Goal: Task Accomplishment & Management: Manage account settings

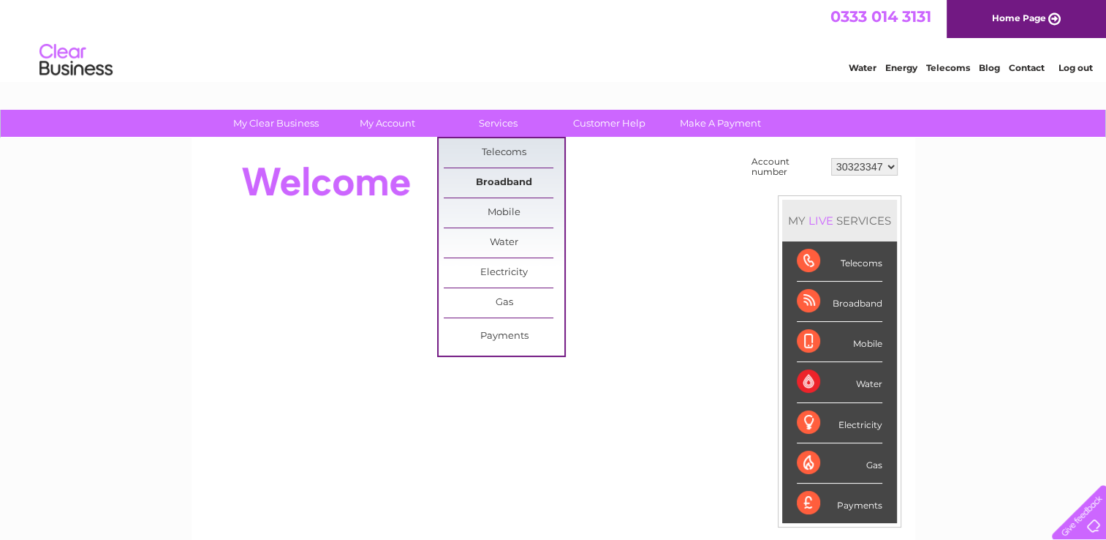
click at [494, 185] on link "Broadband" at bounding box center [504, 182] width 121 height 29
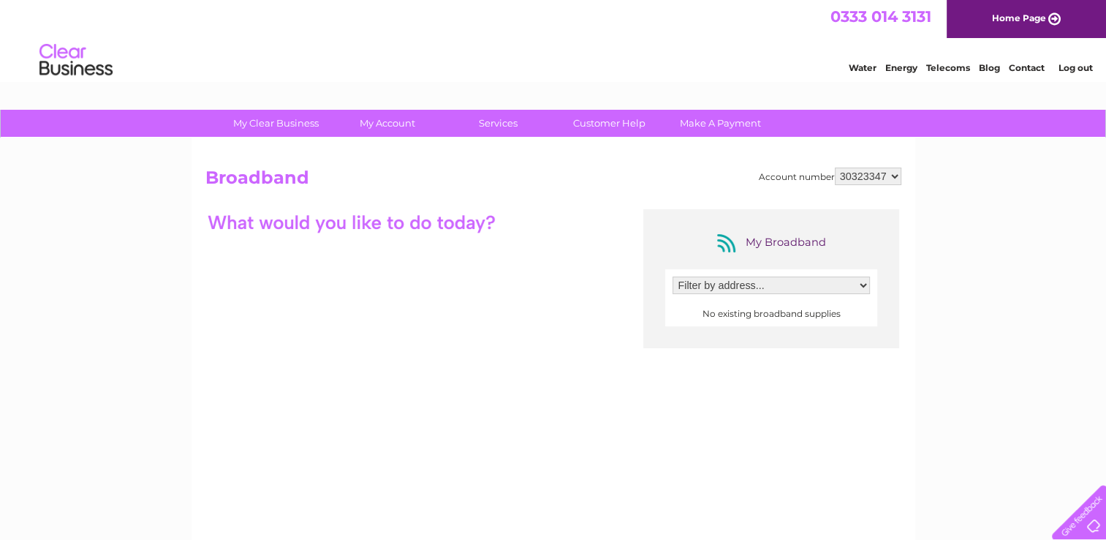
click at [858, 291] on select "Filter by address..." at bounding box center [771, 285] width 197 height 18
click at [582, 190] on h2 "Broadband" at bounding box center [553, 181] width 696 height 28
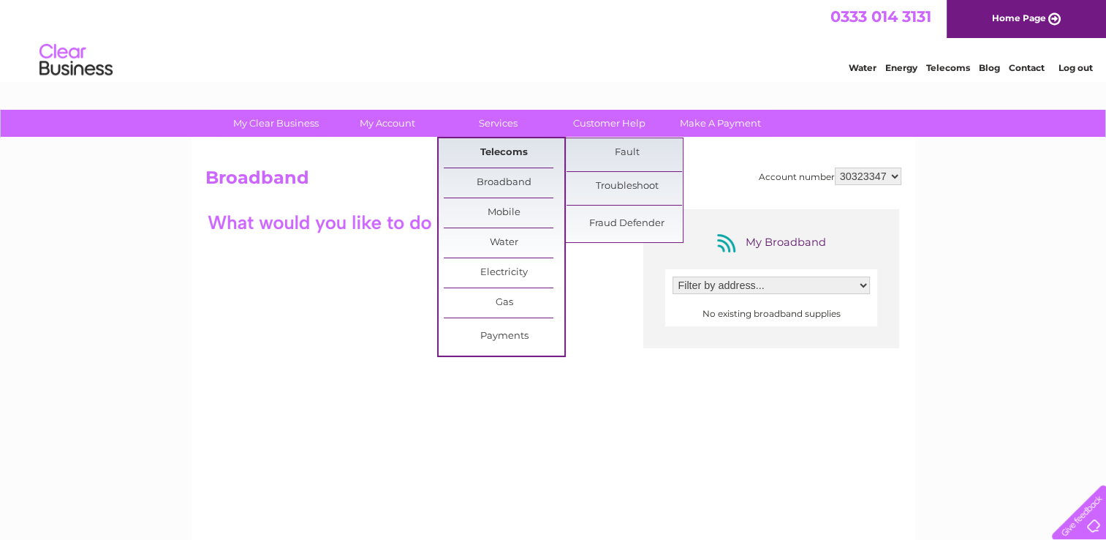
click at [503, 154] on link "Telecoms" at bounding box center [504, 152] width 121 height 29
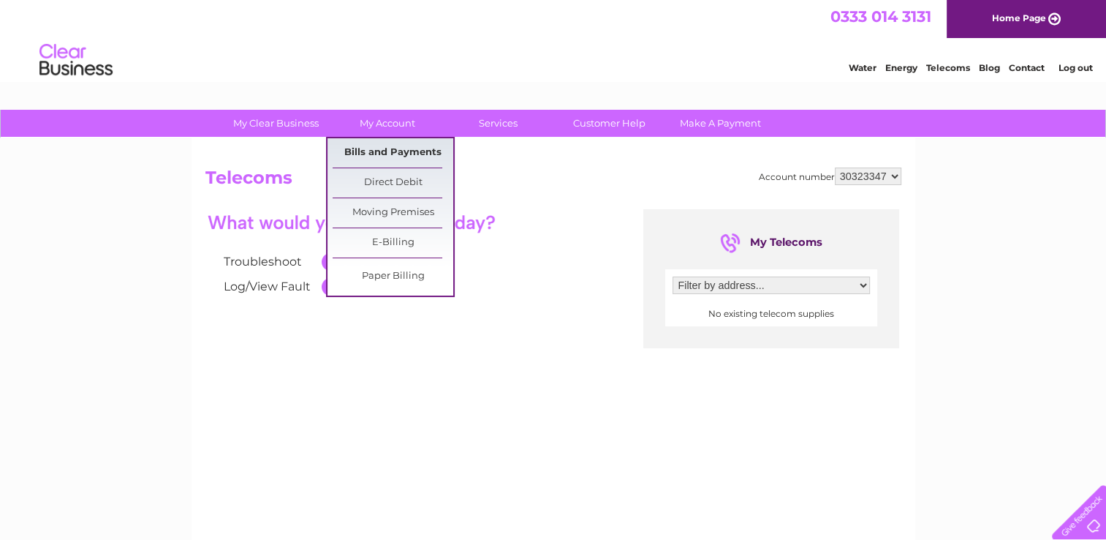
click at [383, 146] on link "Bills and Payments" at bounding box center [393, 152] width 121 height 29
click at [382, 148] on link "Bills and Payments" at bounding box center [393, 152] width 121 height 29
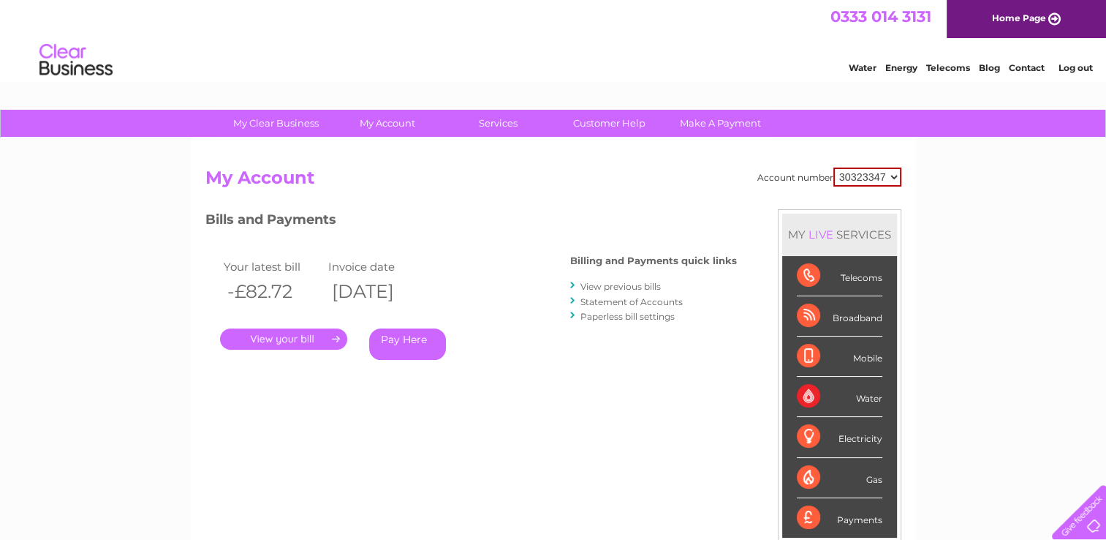
click at [898, 178] on select "30323347" at bounding box center [868, 176] width 68 height 19
click at [918, 156] on div "My Clear Business Login Details My Details My Preferences Link Account My Accou…" at bounding box center [553, 491] width 1106 height 763
click at [287, 333] on link "." at bounding box center [283, 338] width 127 height 21
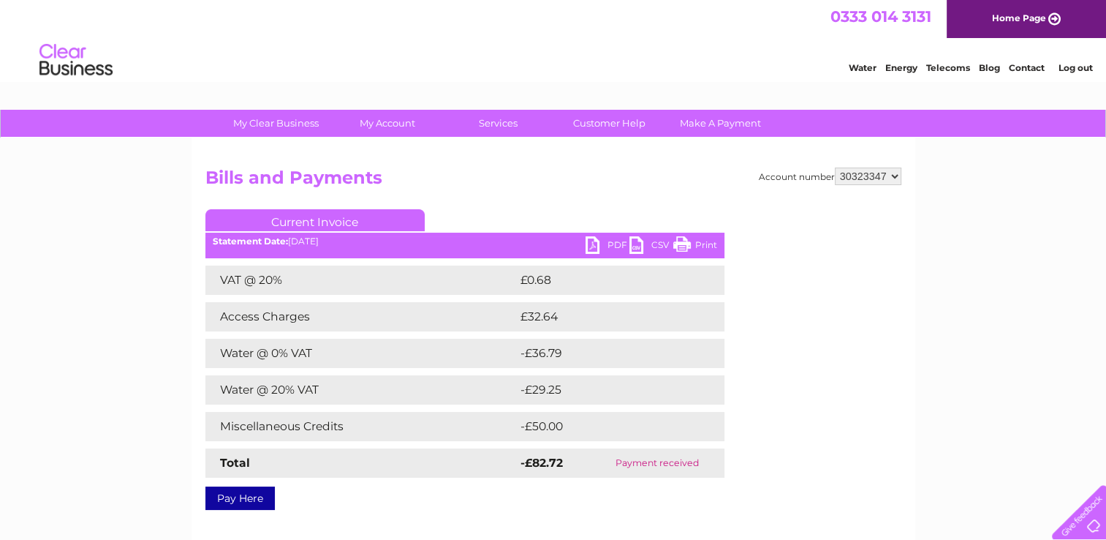
click at [612, 245] on link "PDF" at bounding box center [608, 246] width 44 height 21
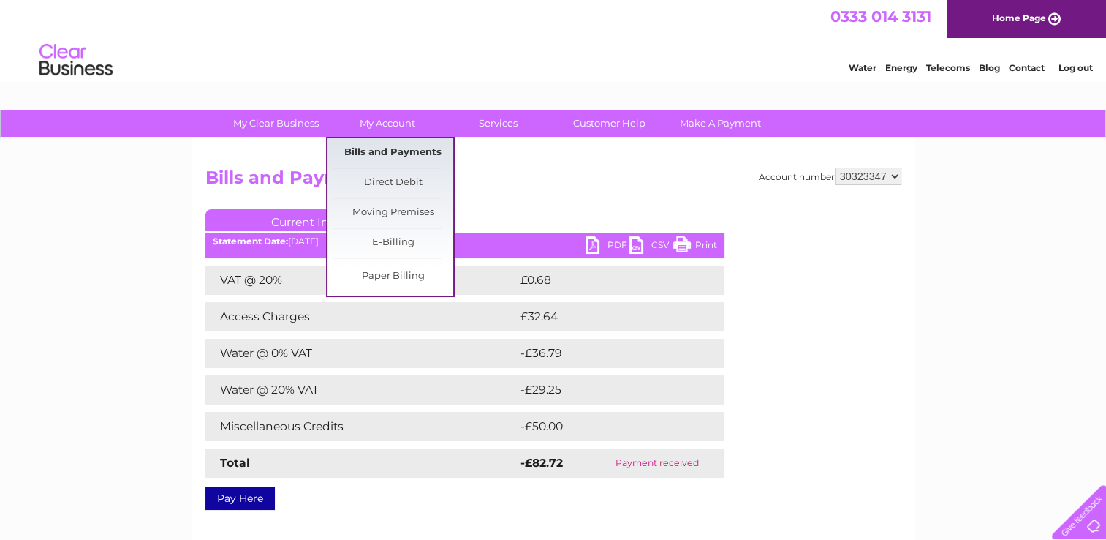
click at [382, 149] on link "Bills and Payments" at bounding box center [393, 152] width 121 height 29
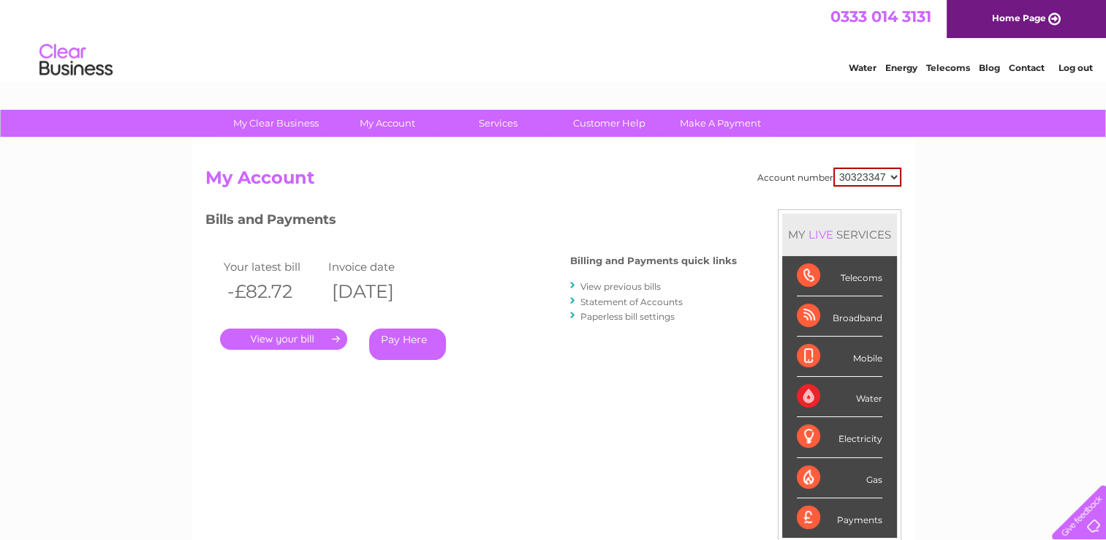
click at [649, 285] on link "View previous bills" at bounding box center [621, 286] width 80 height 11
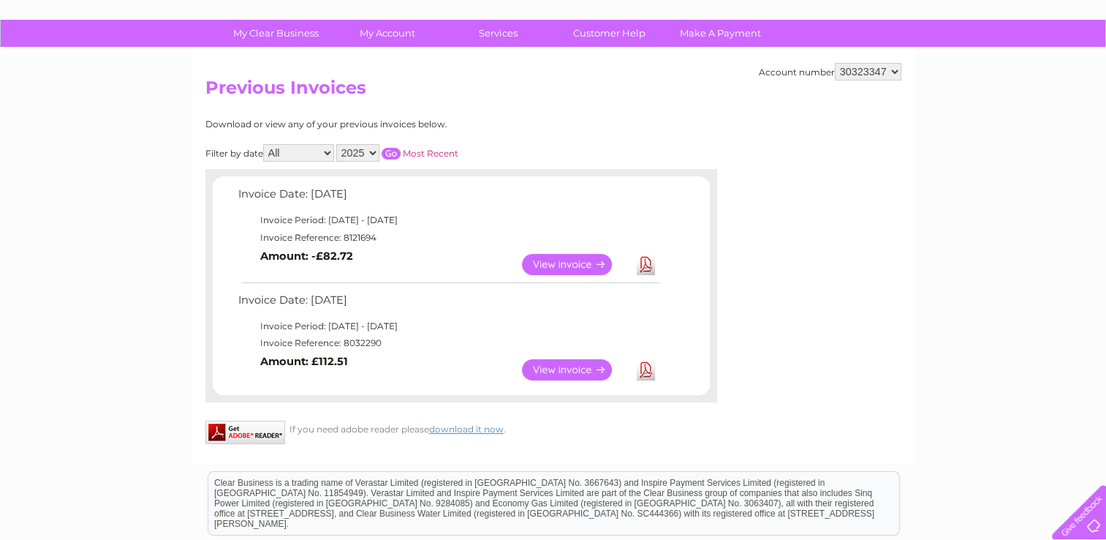
scroll to position [88, 0]
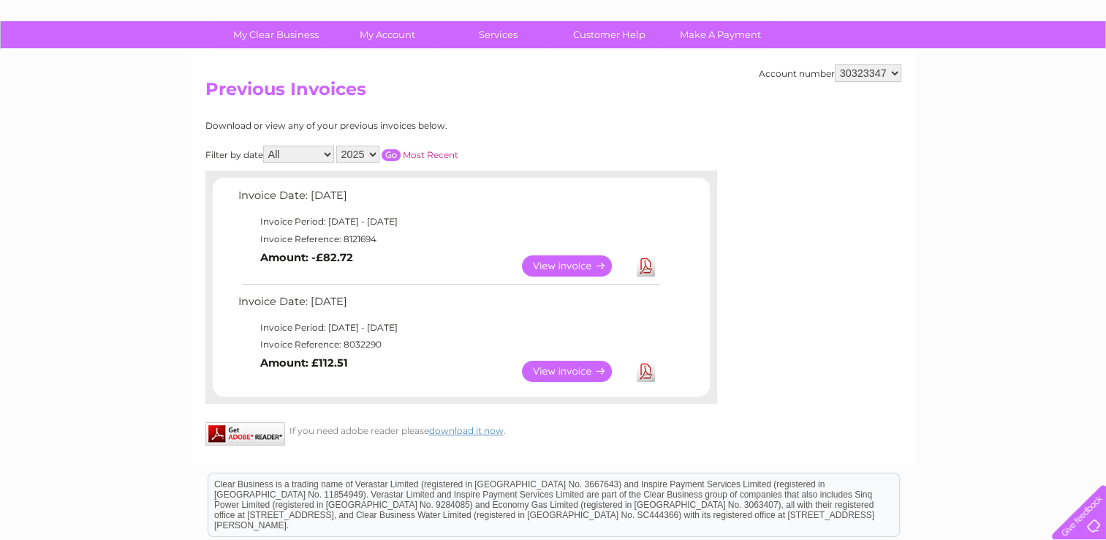
click at [535, 142] on div "Download or view any of your previous invoices below. Filter by date All August…" at bounding box center [397, 262] width 384 height 283
